Goal: Download file/media

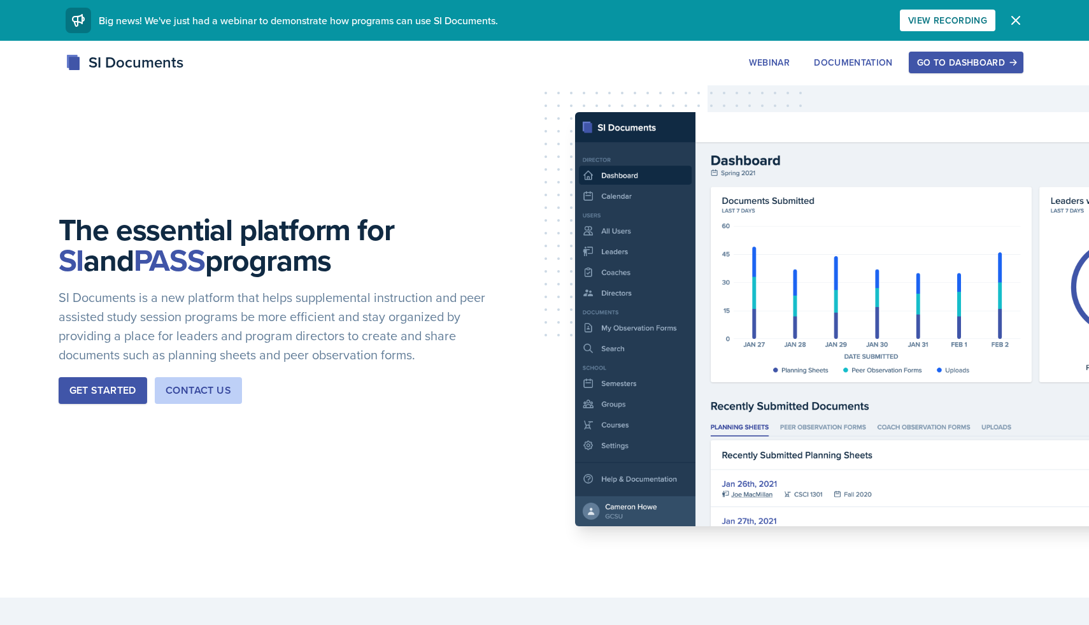
click at [971, 67] on div "Go to Dashboard" at bounding box center [966, 62] width 98 height 10
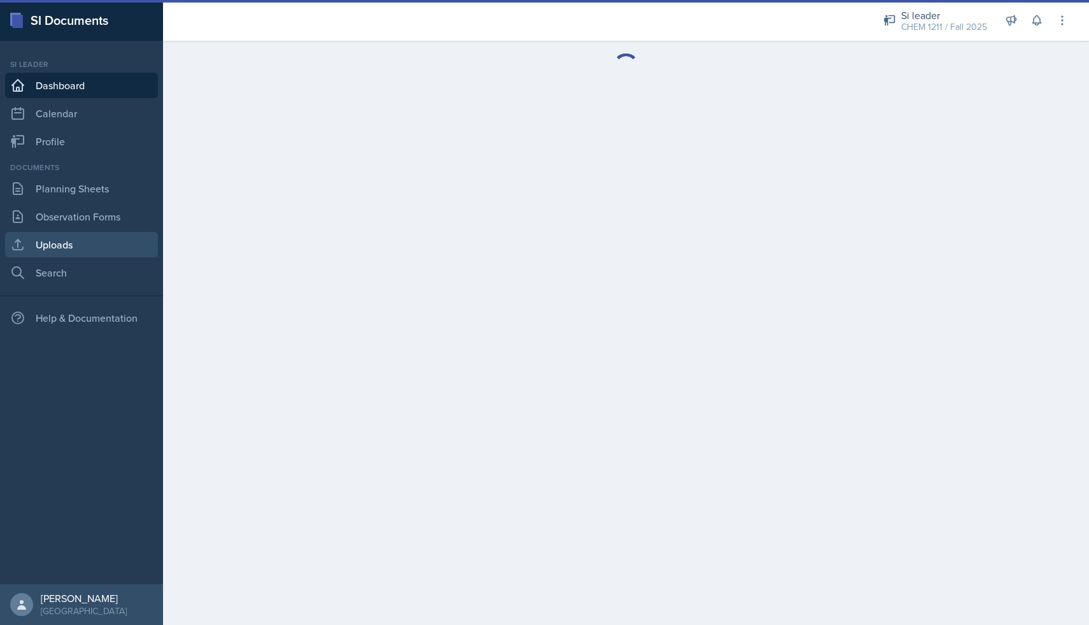
click at [73, 233] on link "Uploads" at bounding box center [81, 244] width 153 height 25
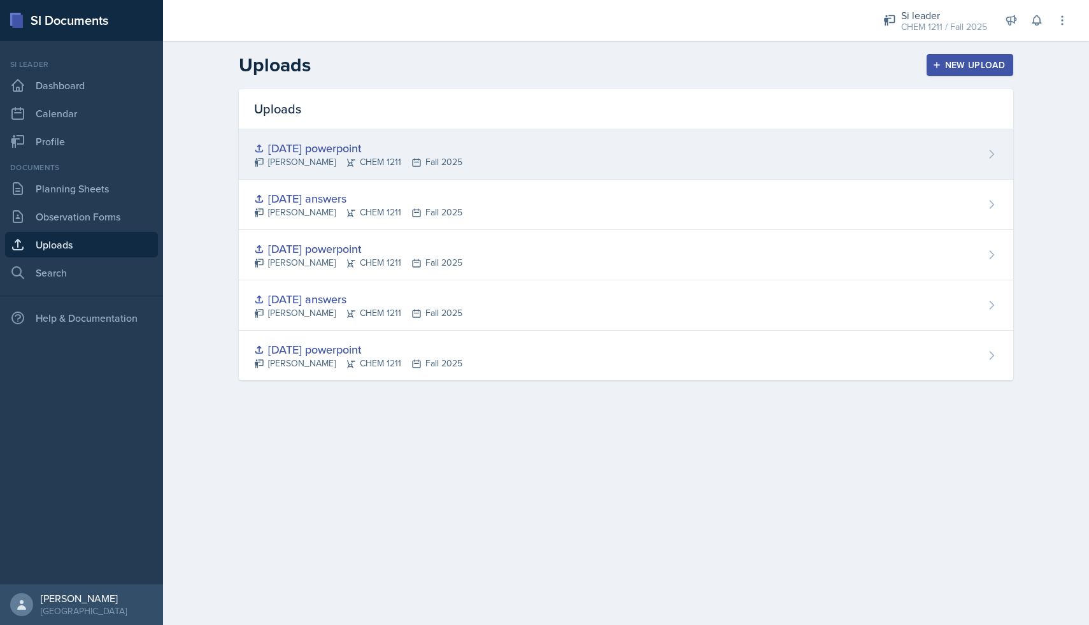
click at [419, 153] on div "[DATE] powerpoint" at bounding box center [358, 148] width 208 height 17
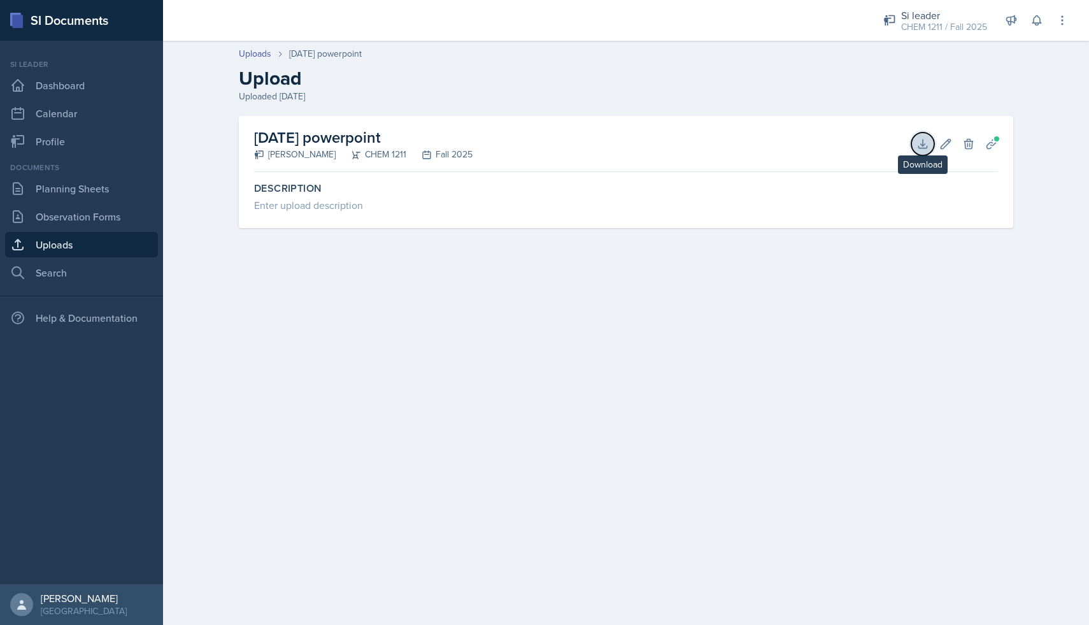
click at [921, 147] on icon at bounding box center [923, 144] width 13 height 13
